Goal: Unclear

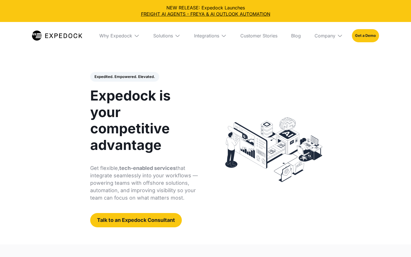
select select
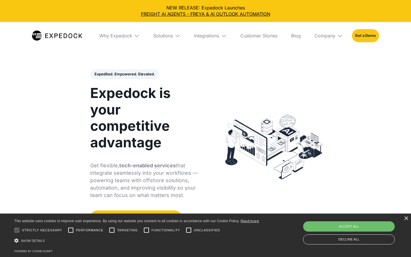
scroll to position [3, 0]
checkbox input "true"
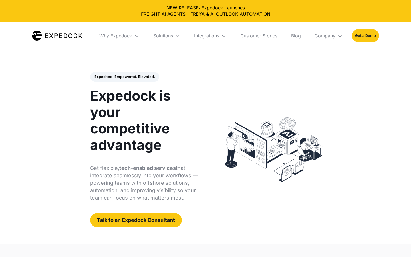
select select
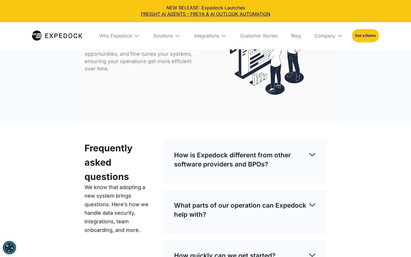
scroll to position [1600, 0]
